Goal: Task Accomplishment & Management: Complete application form

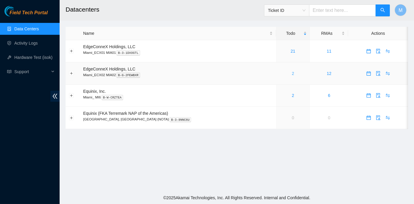
click at [292, 73] on link "2" at bounding box center [293, 73] width 2 height 5
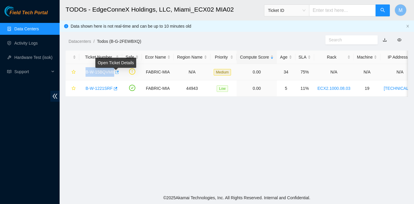
drag, startPoint x: 84, startPoint y: 72, endPoint x: 113, endPoint y: 74, distance: 29.3
click at [113, 74] on div "B-W-15BQVM8" at bounding box center [101, 72] width 36 height 10
copy link "B-W-15BQVM8"
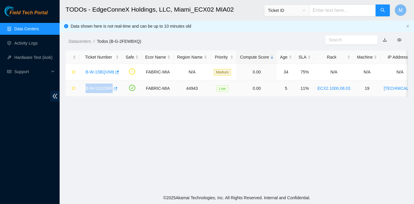
drag, startPoint x: 84, startPoint y: 88, endPoint x: 111, endPoint y: 91, distance: 27.3
click at [111, 91] on div "B-W-1221SRF" at bounding box center [101, 89] width 36 height 10
copy tr "B-W-1221SRF"
click at [102, 87] on link "B-W-1221SRF" at bounding box center [99, 88] width 27 height 5
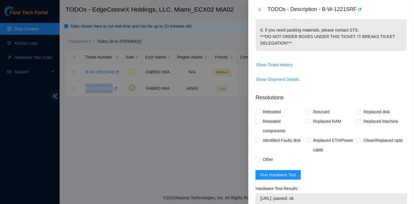
scroll to position [271, 0]
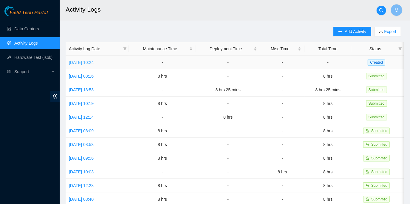
click at [94, 60] on link "Tue, 07 Oct 2025 10:24" at bounding box center [81, 62] width 25 height 5
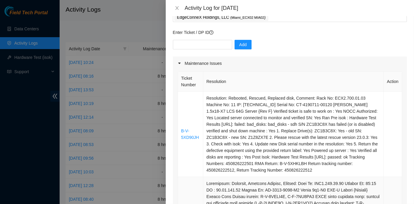
scroll to position [27, 0]
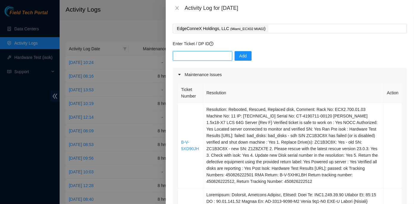
click at [177, 55] on input "text" at bounding box center [202, 56] width 59 height 10
paste input "B-W-1221SRF B-V-5XD90JH B-V-5X96FCH B-W-15CTV22"
type input "B-W-1221SRF B-V-5XD90JH B-V-5X96FCH B-W-15CTV22"
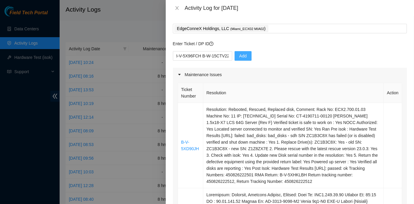
scroll to position [0, 0]
click at [211, 56] on span "Add" at bounding box center [242, 56] width 7 height 7
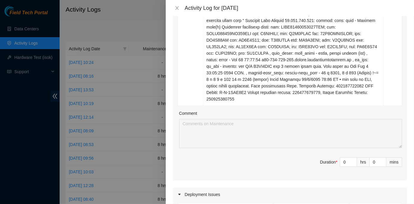
scroll to position [623, 0]
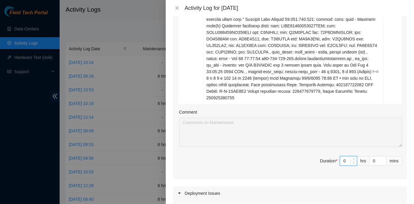
click at [211, 130] on input "0" at bounding box center [348, 161] width 17 height 9
type input "8"
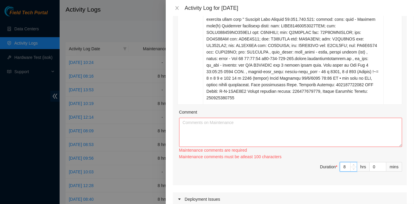
type input "8"
paste textarea "ECX2- Maintenance Check for inbound shipments for ECX2; scan in three packages …"
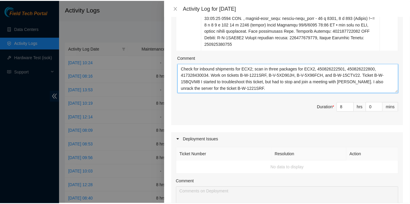
scroll to position [862, 0]
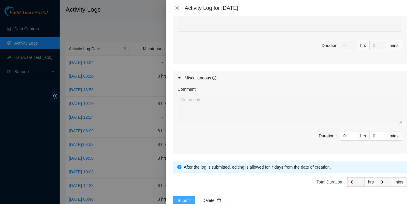
type textarea "ECX2- Maintenance Check for inbound shipments for ECX2; scan in three packages …"
click at [178, 130] on span "Submit" at bounding box center [184, 201] width 13 height 7
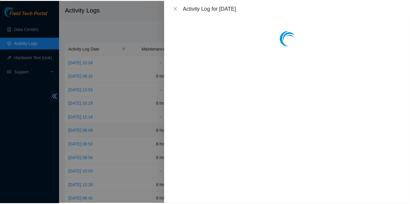
scroll to position [0, 0]
